Goal: Find specific page/section: Find specific page/section

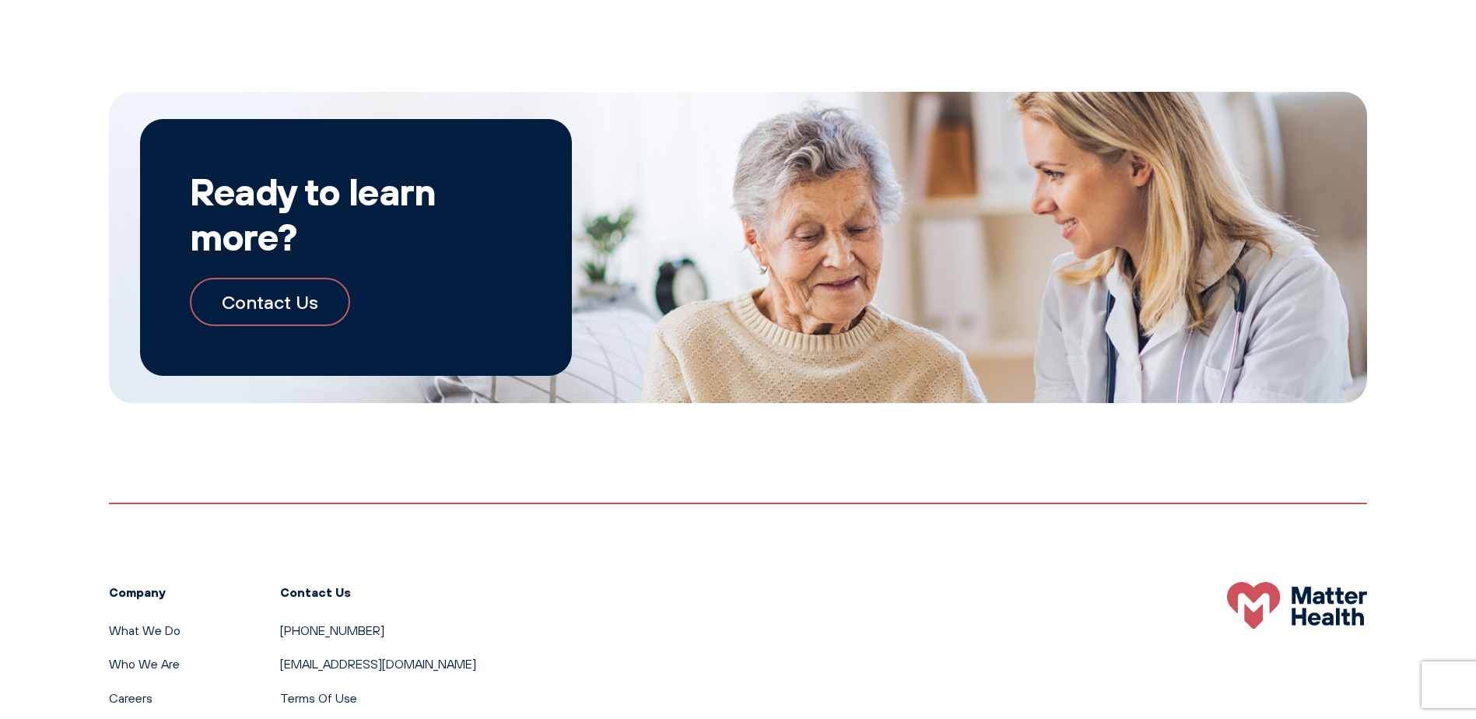
scroll to position [1700, 0]
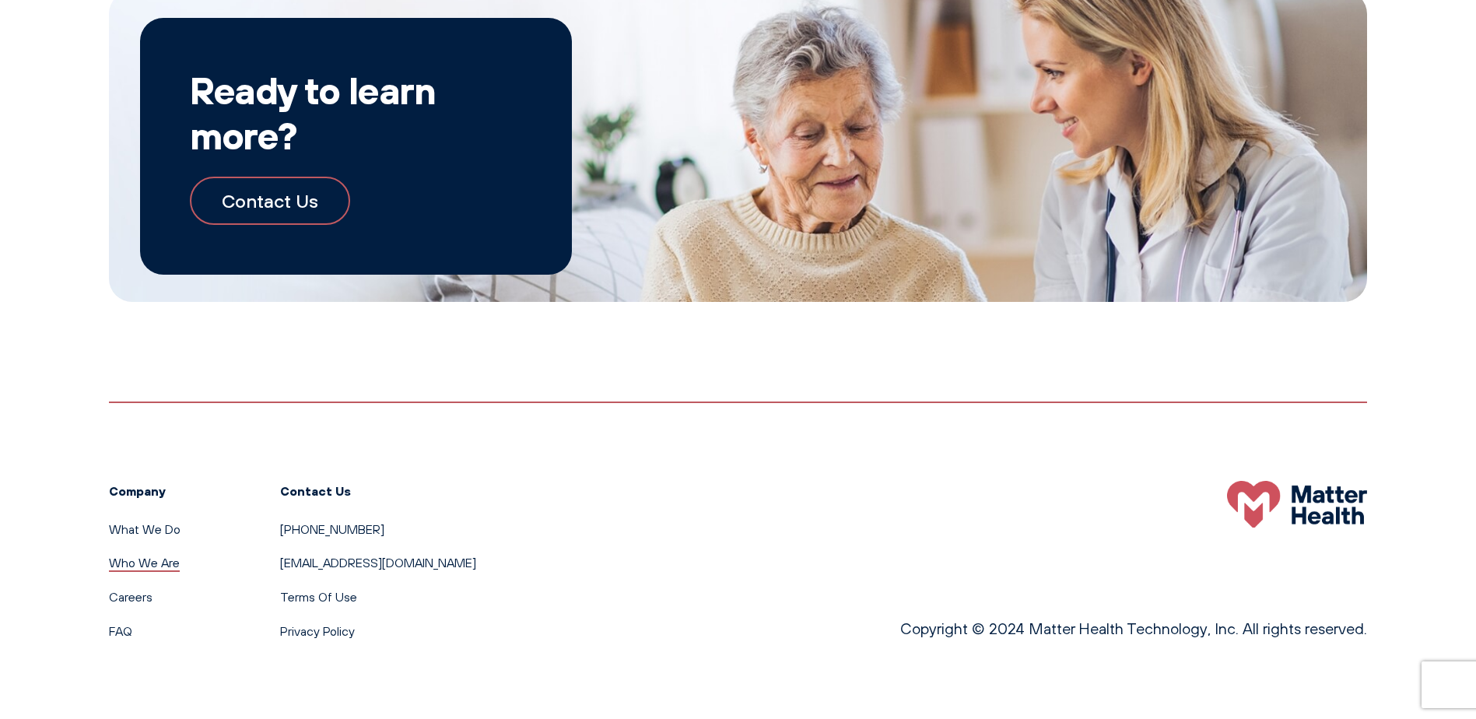
click at [135, 561] on link "Who We Are" at bounding box center [144, 563] width 71 height 16
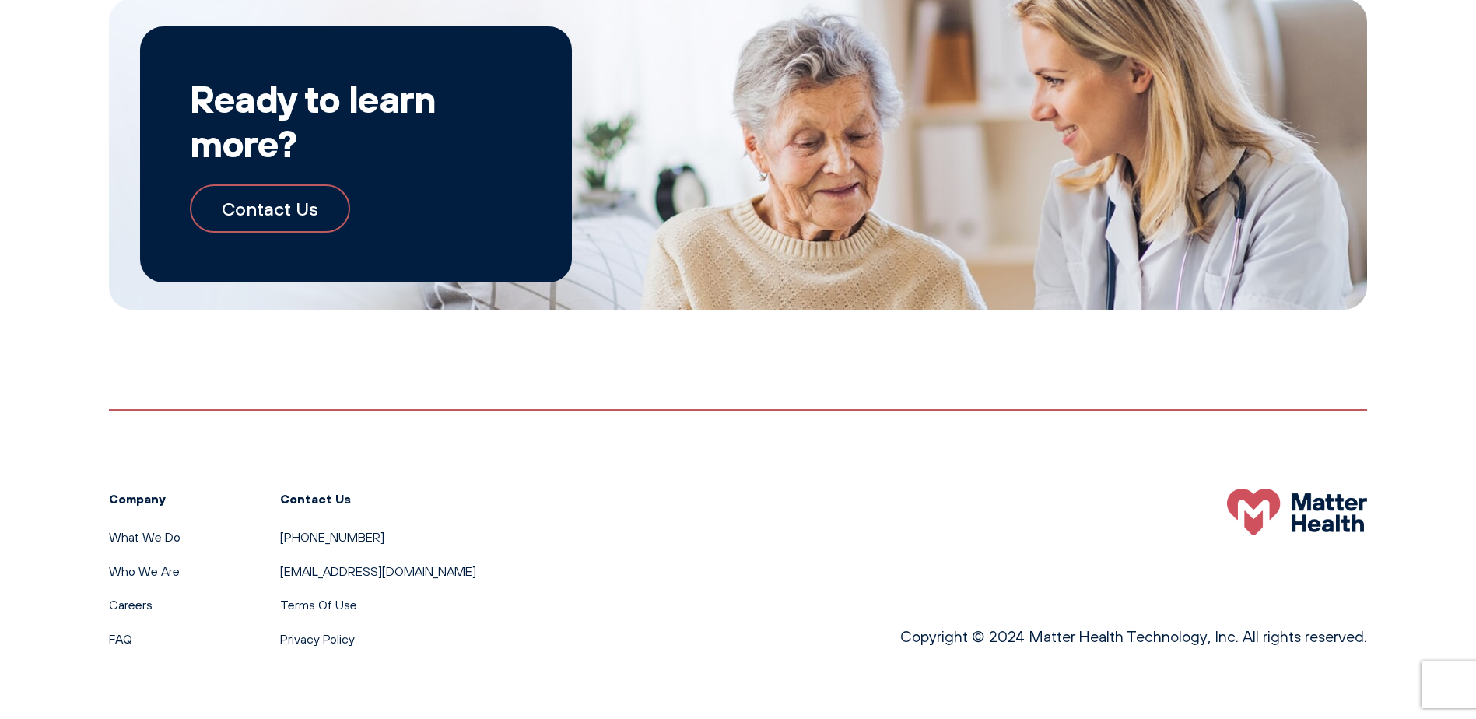
scroll to position [1805, 0]
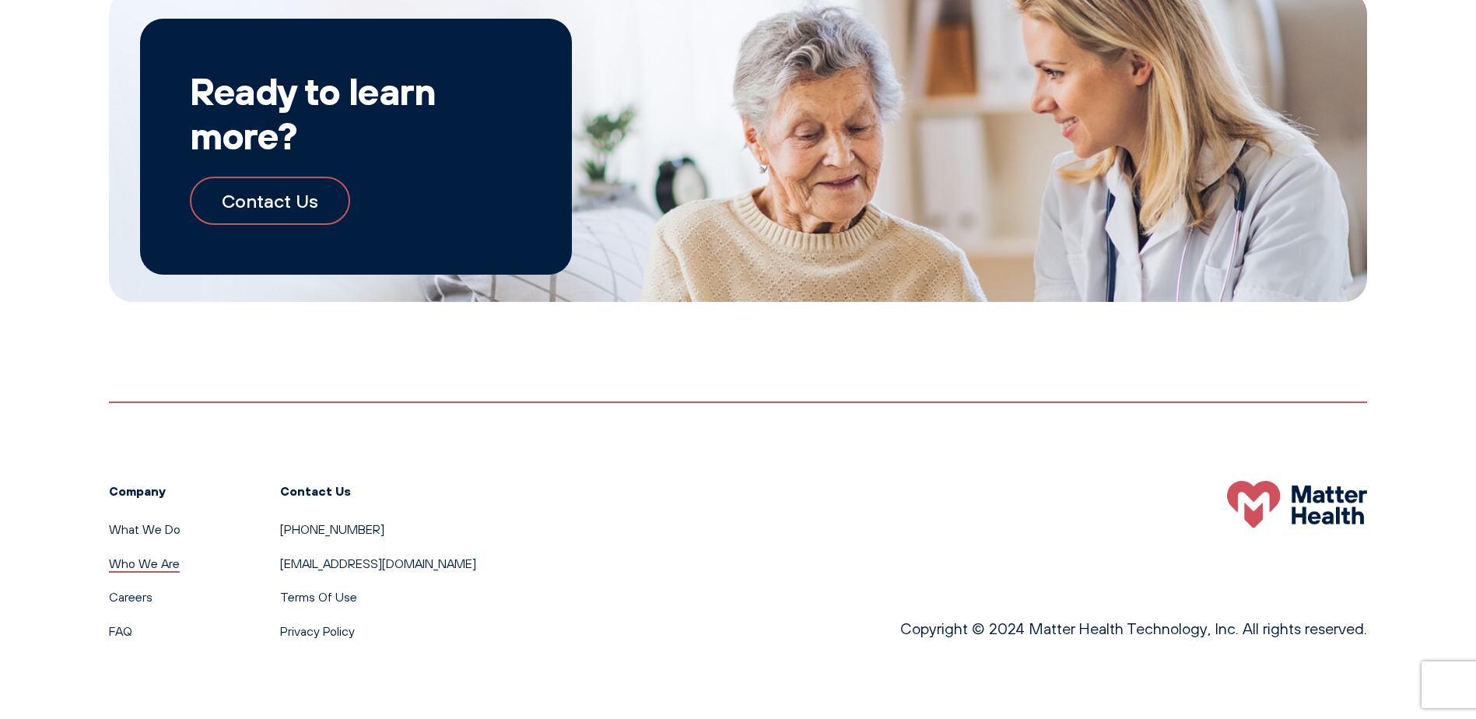
click at [143, 559] on link "Who We Are" at bounding box center [144, 563] width 71 height 16
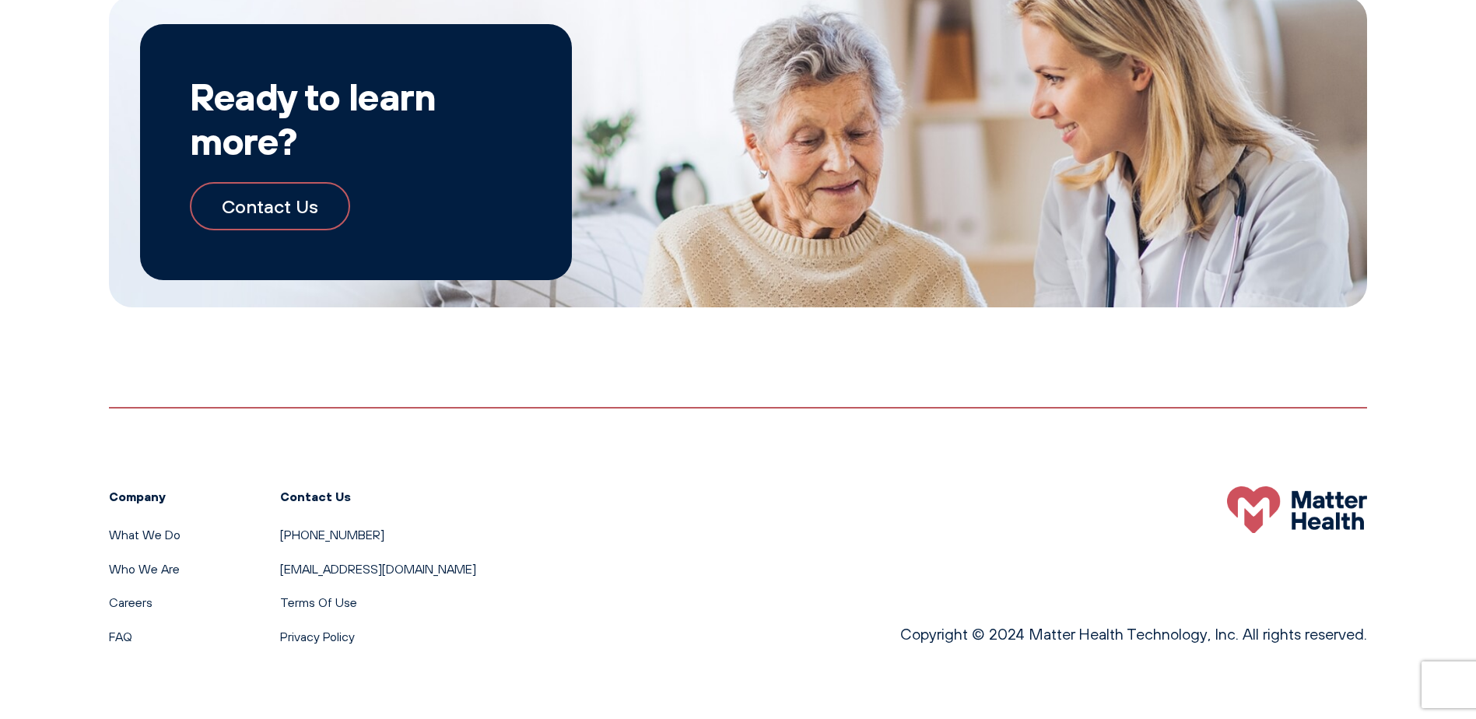
scroll to position [1805, 0]
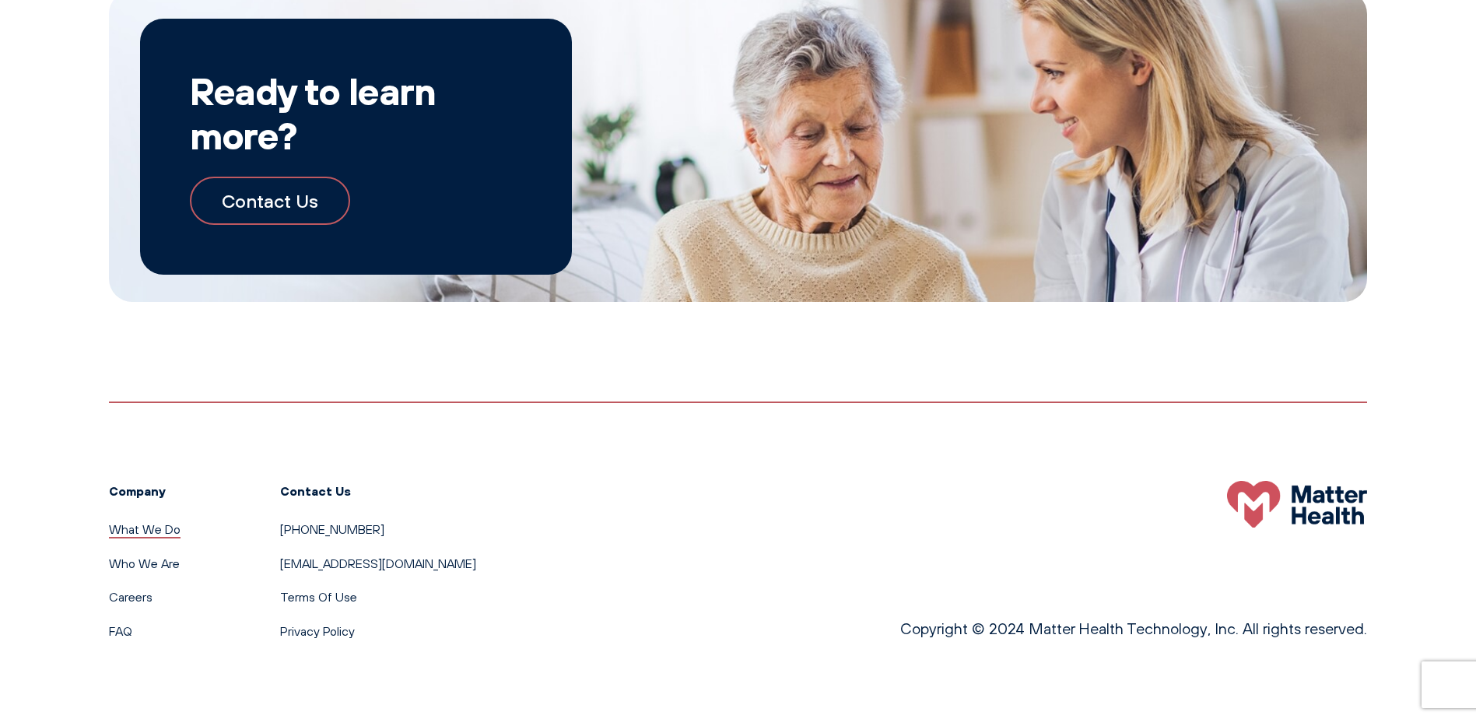
click at [134, 527] on link "What We Do" at bounding box center [145, 529] width 72 height 16
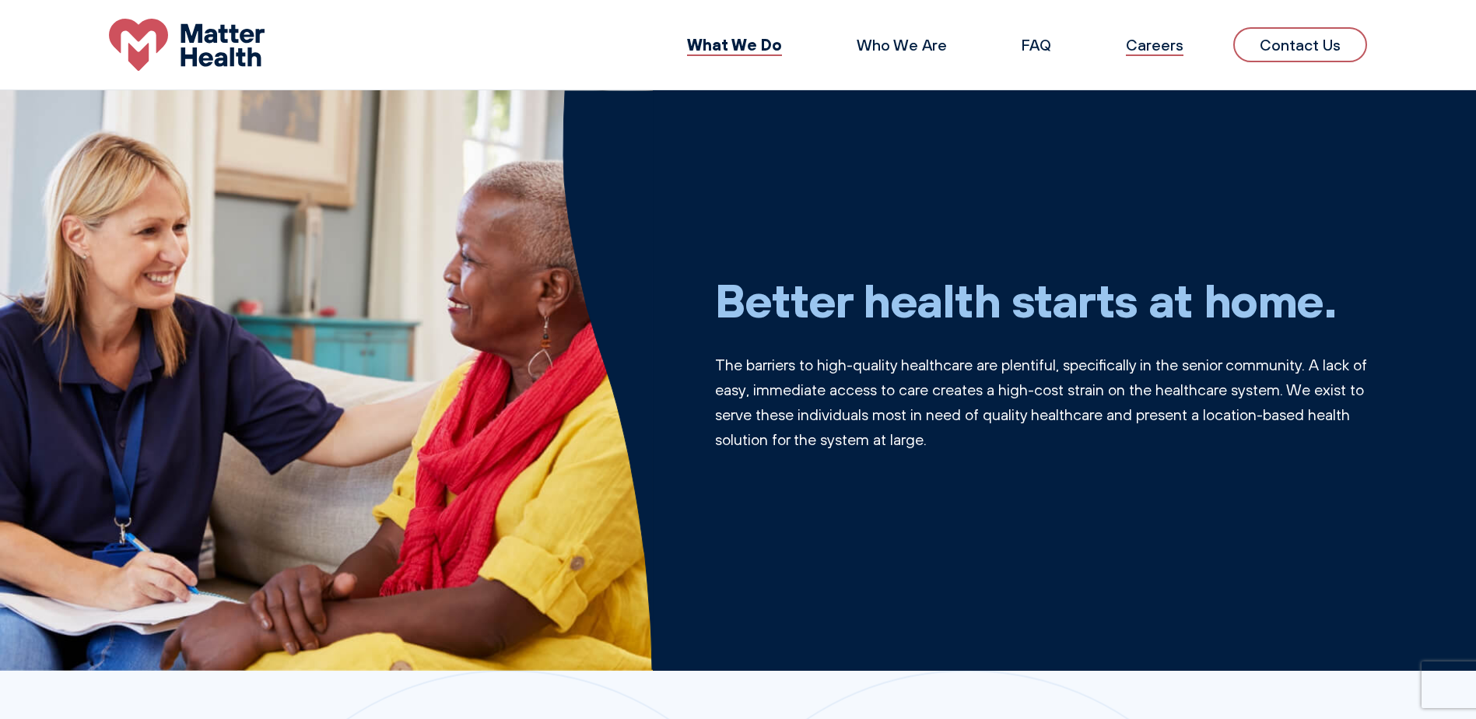
click at [1167, 47] on link "Careers" at bounding box center [1154, 44] width 58 height 19
